Goal: Find specific page/section: Find specific page/section

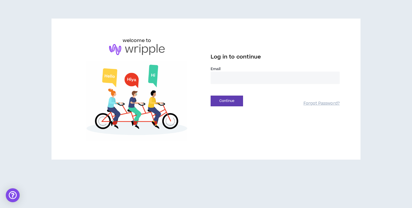
click at [241, 78] on input "email" at bounding box center [275, 77] width 129 height 12
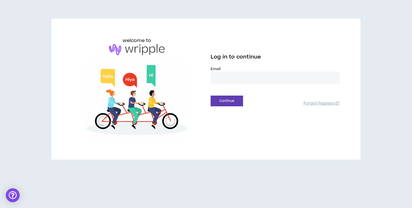
type input "**********"
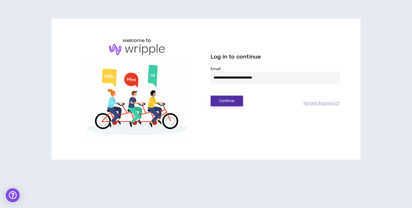
click at [231, 102] on button "Continue" at bounding box center [227, 100] width 32 height 11
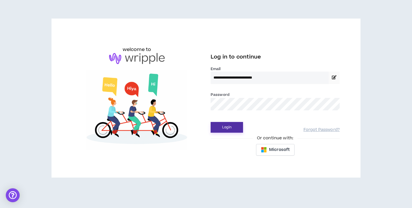
click at [234, 131] on button "Login" at bounding box center [227, 127] width 32 height 11
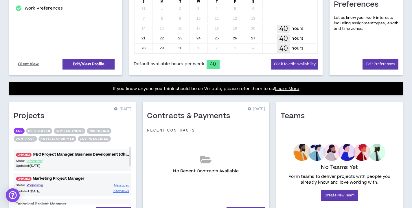
scroll to position [154, 0]
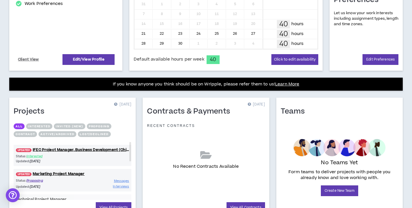
drag, startPoint x: 130, startPoint y: 149, endPoint x: 141, endPoint y: 52, distance: 97.8
click at [141, 52] on div "Profile [DATE] [PERSON_NAME] Project Manager 100% of setup complete Background …" at bounding box center [206, 61] width 412 height 352
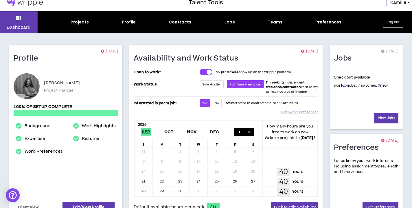
scroll to position [0, 0]
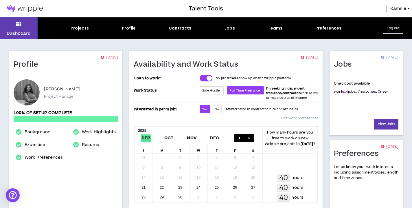
click at [358, 92] on link "7" at bounding box center [359, 91] width 2 height 5
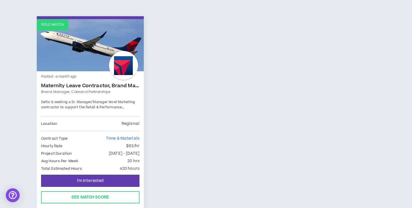
scroll to position [545, 0]
